Goal: Information Seeking & Learning: Find specific fact

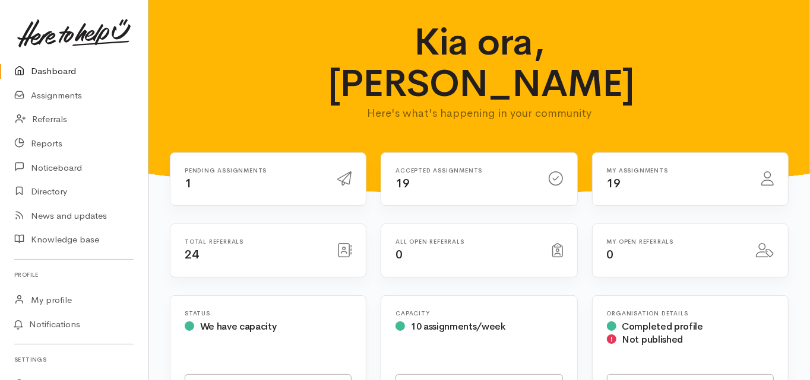
click at [61, 71] on link "Dashboard" at bounding box center [74, 71] width 148 height 24
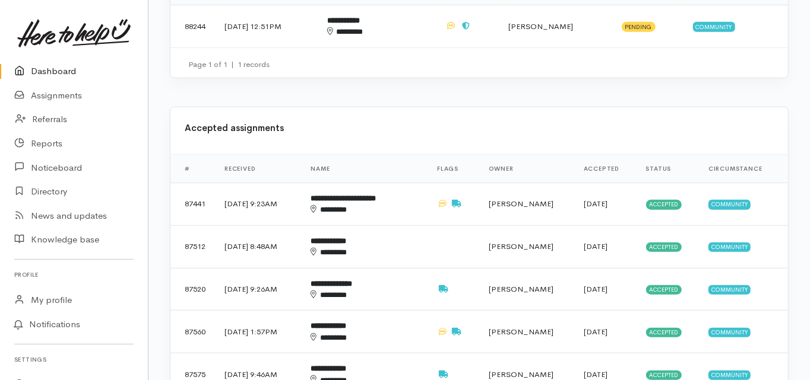
scroll to position [522, 0]
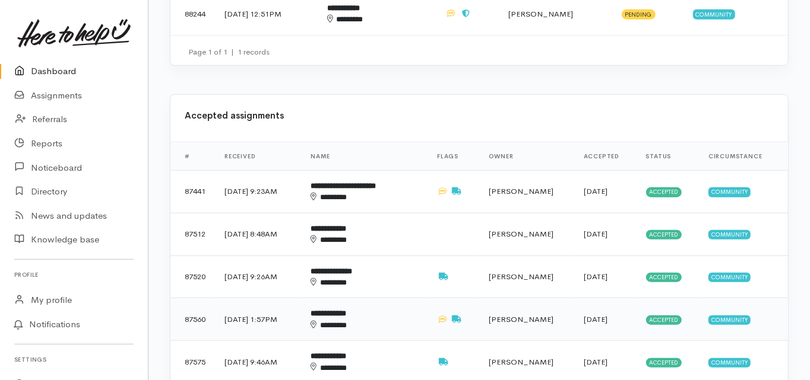
click at [346, 310] on b "**********" at bounding box center [328, 314] width 36 height 8
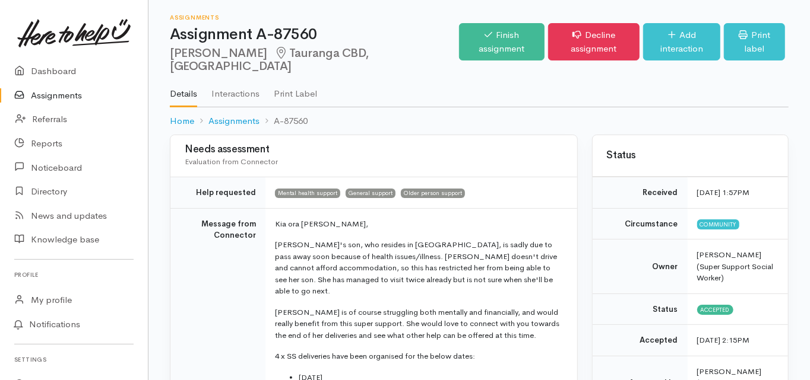
drag, startPoint x: 169, startPoint y: 51, endPoint x: 243, endPoint y: 55, distance: 74.3
click at [243, 55] on div "Assignments Assignment A-87560 [PERSON_NAME] [GEOGRAPHIC_DATA] [GEOGRAPHIC_DATA…" at bounding box center [478, 67] width 661 height 135
copy h2 "[PERSON_NAME]"
click at [232, 269] on td "Message from Connector" at bounding box center [217, 339] width 95 height 262
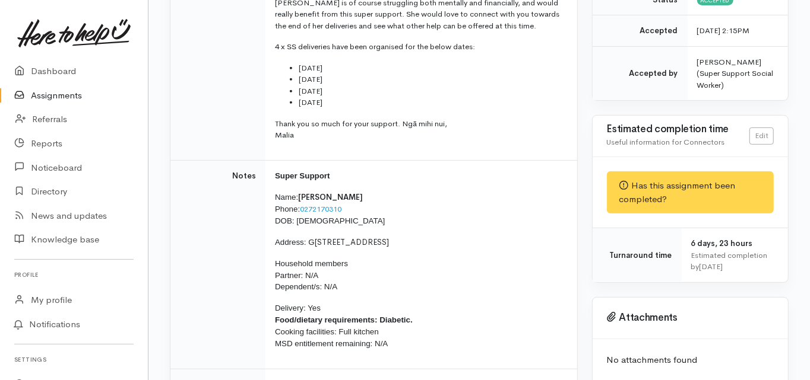
scroll to position [332, 0]
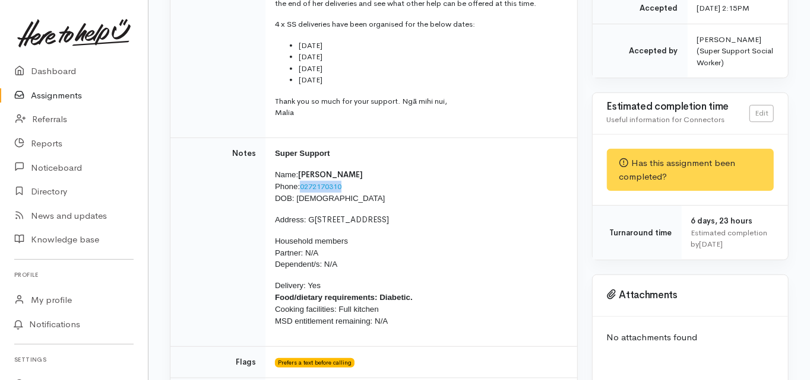
drag, startPoint x: 340, startPoint y: 160, endPoint x: 301, endPoint y: 163, distance: 38.7
click at [301, 169] on p "Name: [PERSON_NAME] Phone: [PHONE_NUMBER] DOB: [DEMOGRAPHIC_DATA]" at bounding box center [419, 187] width 288 height 36
copy link "0272170310"
drag, startPoint x: 307, startPoint y: 193, endPoint x: 393, endPoint y: 198, distance: 85.6
click at [393, 214] on p "Address: [STREET_ADDRESS]" at bounding box center [419, 220] width 288 height 12
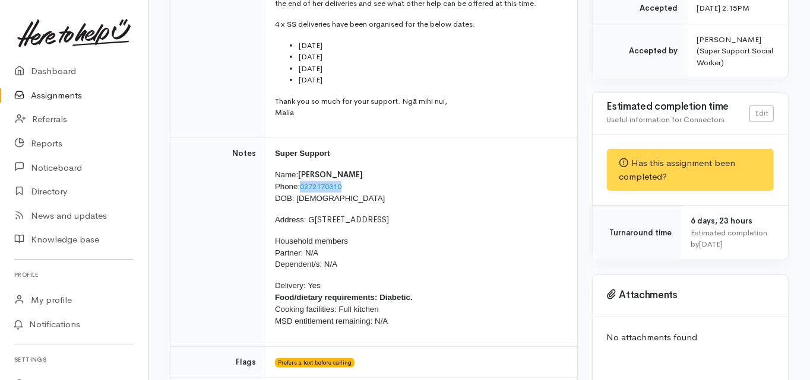
copy p "G [STREET_ADDRESS]"
click at [202, 261] on td "Notes" at bounding box center [217, 243] width 95 height 210
drag, startPoint x: 337, startPoint y: 172, endPoint x: 297, endPoint y: 177, distance: 40.1
click at [297, 177] on p "Name: [PERSON_NAME] Phone: [PHONE_NUMBER] DOB: [DEMOGRAPHIC_DATA]" at bounding box center [419, 187] width 288 height 36
copy span "[DATE]"
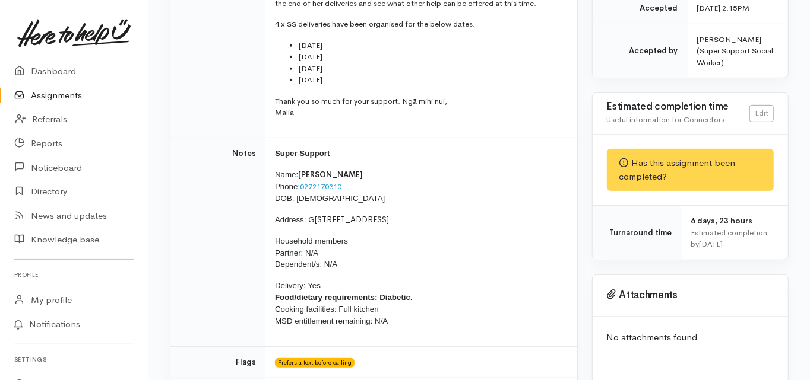
click at [189, 196] on td "Notes" at bounding box center [217, 243] width 95 height 210
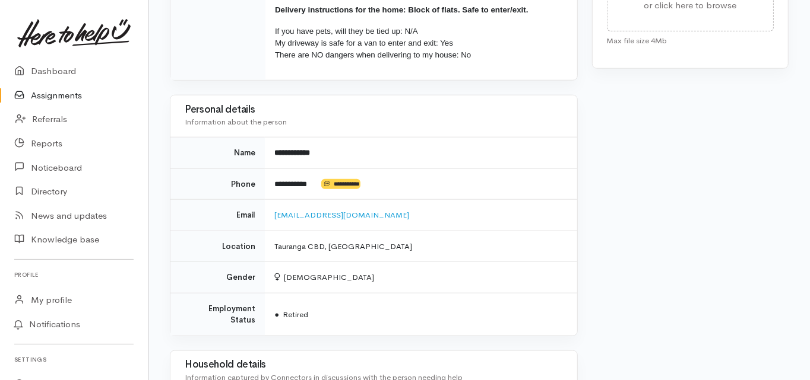
scroll to position [760, 0]
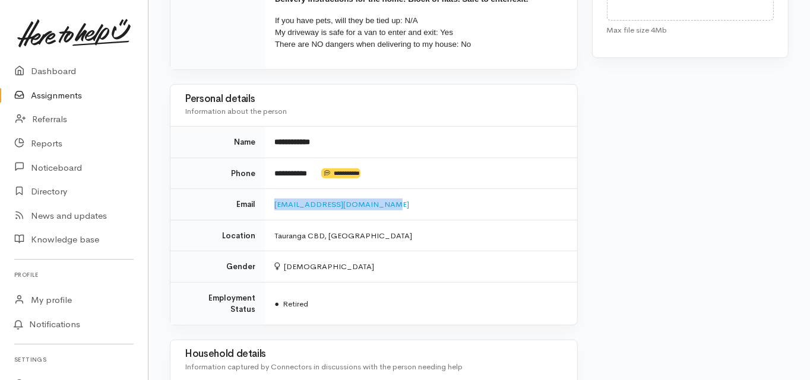
drag, startPoint x: 372, startPoint y: 182, endPoint x: 275, endPoint y: 187, distance: 96.9
click at [276, 189] on td "[EMAIL_ADDRESS][DOMAIN_NAME]" at bounding box center [421, 204] width 312 height 31
copy link "[EMAIL_ADDRESS][DOMAIN_NAME]"
click at [305, 298] on div "Needs assessment Evaluation from Connector Help requested Mental health support…" at bounding box center [374, 61] width 422 height 1373
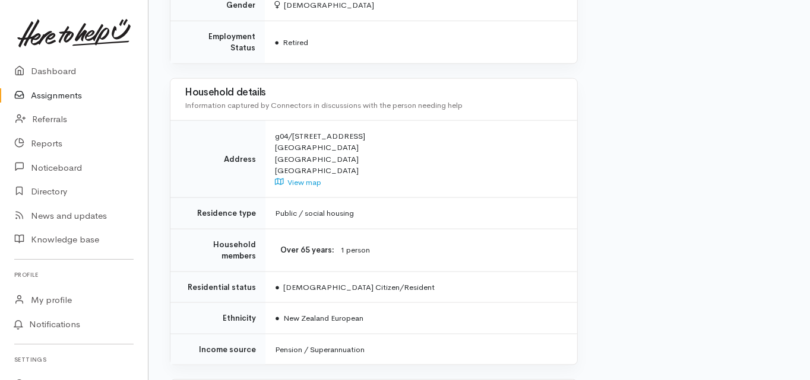
scroll to position [1045, 0]
